Goal: Information Seeking & Learning: Learn about a topic

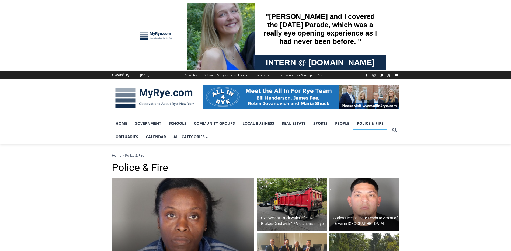
scroll to position [81, 0]
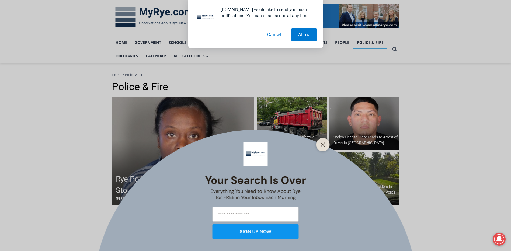
click at [274, 35] on button "Cancel" at bounding box center [275, 34] width 28 height 13
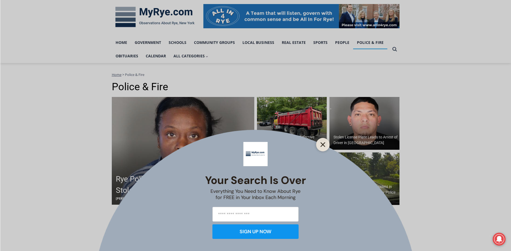
click at [326, 143] on button "Close" at bounding box center [323, 145] width 8 height 8
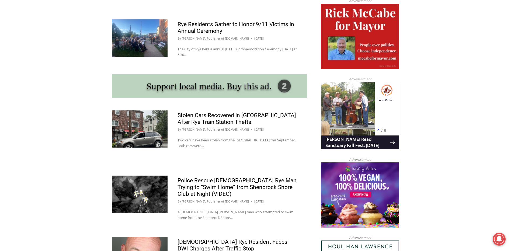
scroll to position [458, 0]
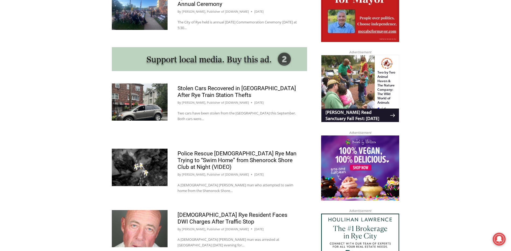
click at [150, 172] on img at bounding box center [140, 167] width 56 height 37
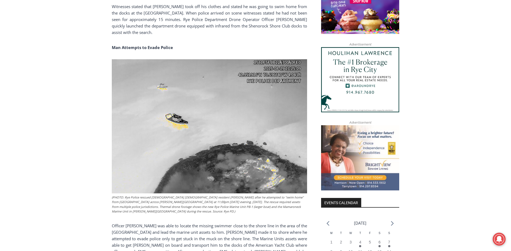
scroll to position [502, 0]
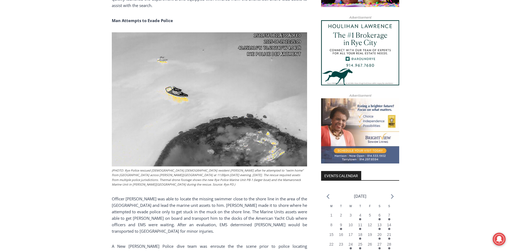
click at [205, 126] on img at bounding box center [209, 99] width 195 height 134
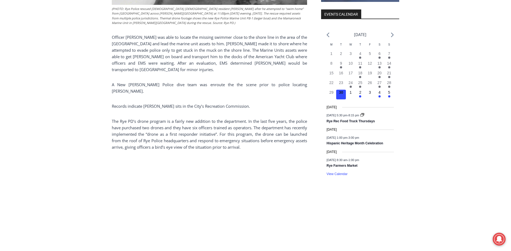
scroll to position [717, 0]
